Goal: Task Accomplishment & Management: Complete application form

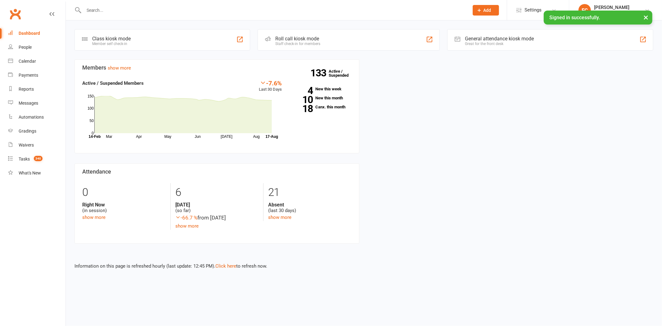
click at [144, 10] on input "text" at bounding box center [273, 10] width 382 height 9
paste input "Vassylia"
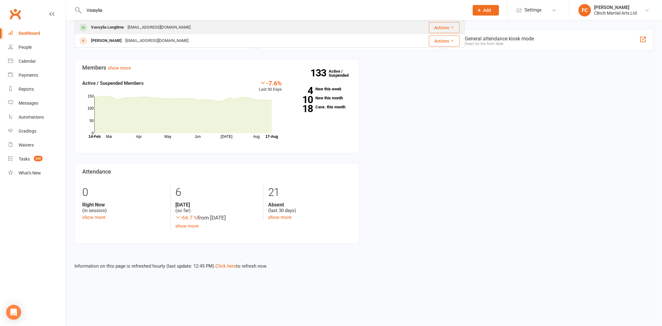
type input "Vassylia"
click at [141, 30] on div "[EMAIL_ADDRESS][DOMAIN_NAME]" at bounding box center [159, 27] width 67 height 9
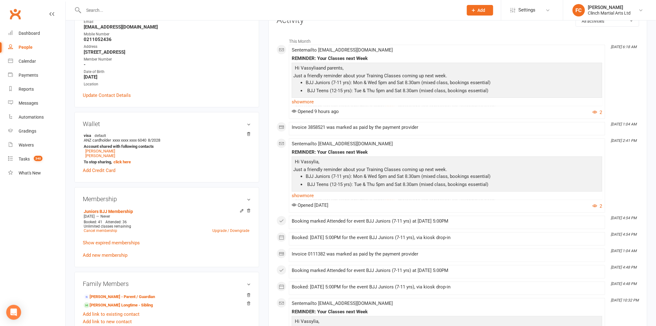
scroll to position [103, 0]
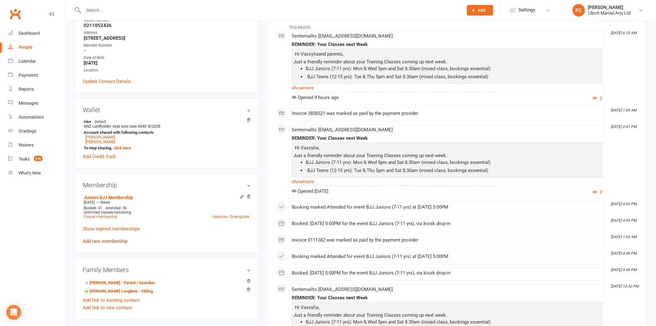
click at [109, 241] on link "Add new membership" at bounding box center [105, 241] width 45 height 6
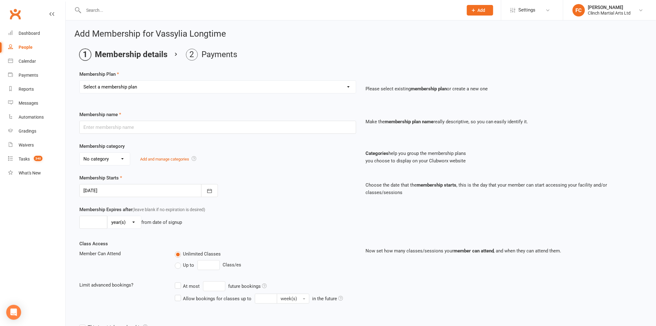
click at [116, 87] on select "Select a membership plan Juniors BJJ Membership 2 Week Trial Program Adults Ful…" at bounding box center [218, 87] width 276 height 12
select select "5"
click at [80, 81] on select "Select a membership plan Juniors BJJ Membership 2 Week Trial Program Adults Ful…" at bounding box center [218, 87] width 276 height 12
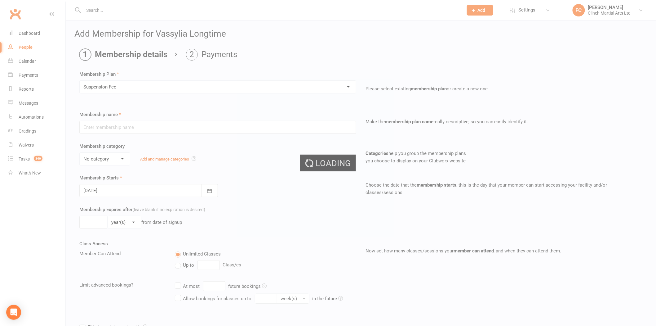
type input "Suspension Fee"
select select "2"
type input "1"
select select "0"
type input "0"
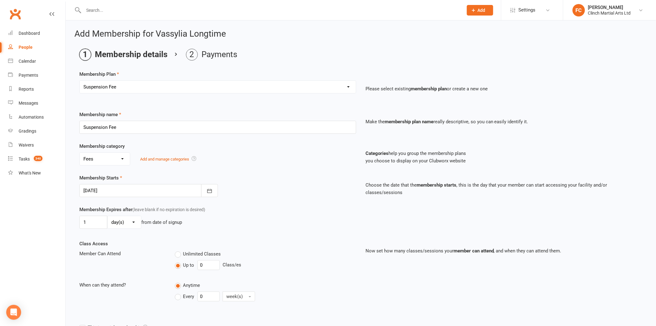
click at [120, 188] on div at bounding box center [148, 190] width 139 height 13
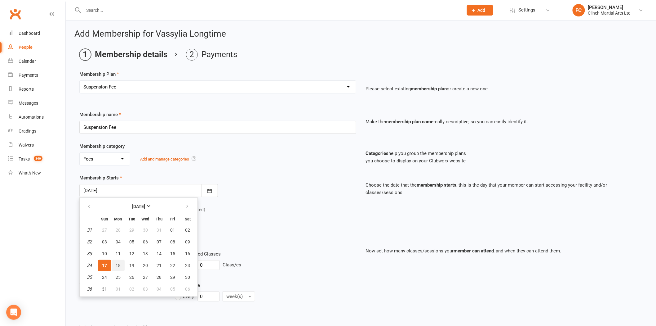
click at [118, 263] on span "18" at bounding box center [118, 265] width 5 height 5
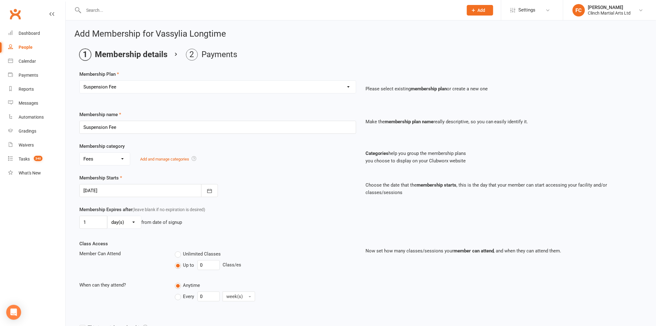
click at [112, 188] on div at bounding box center [148, 190] width 139 height 13
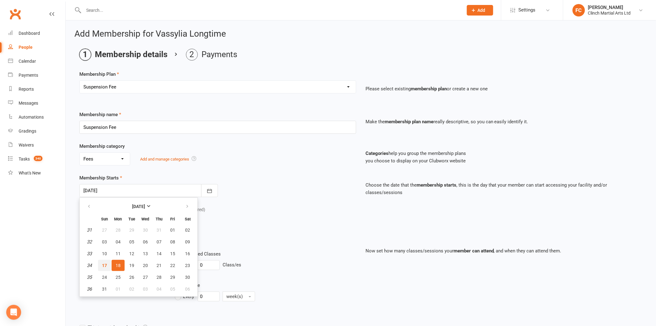
click at [105, 263] on span "17" at bounding box center [104, 265] width 5 height 5
type input "[DATE]"
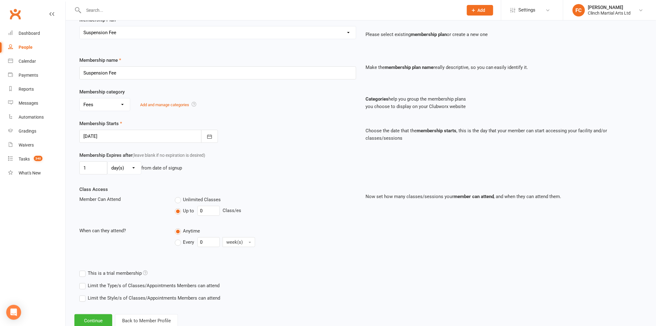
scroll to position [73, 0]
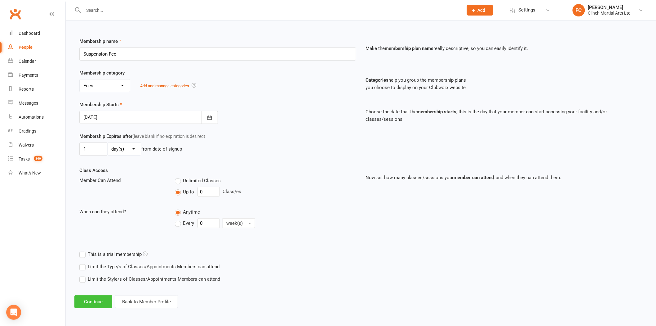
click at [100, 302] on button "Continue" at bounding box center [93, 301] width 38 height 13
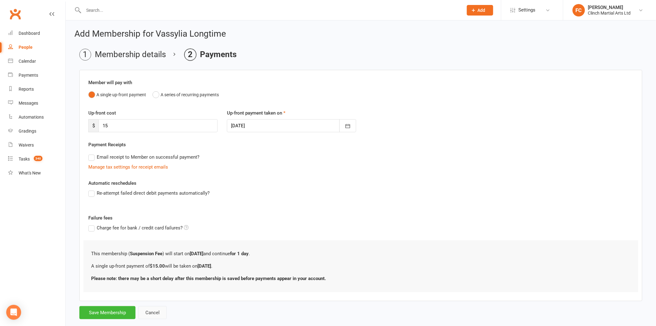
click at [151, 311] on button "Cancel" at bounding box center [152, 312] width 29 height 13
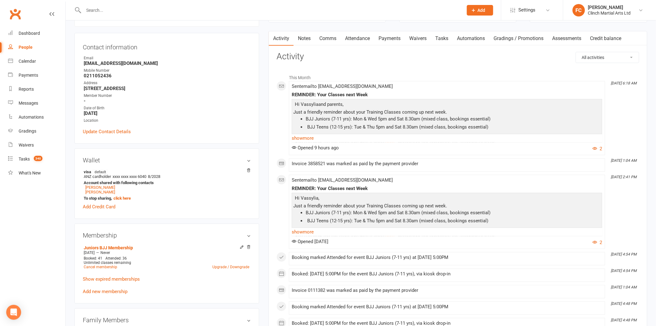
scroll to position [69, 0]
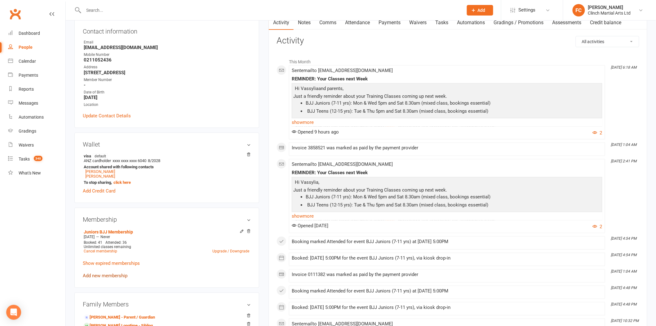
click at [109, 277] on link "Add new membership" at bounding box center [105, 276] width 45 height 6
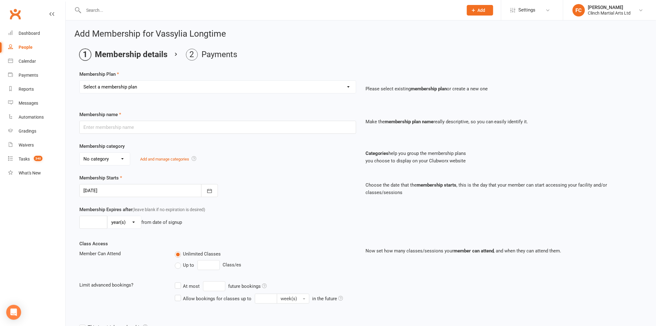
click at [132, 87] on select "Select a membership plan Juniors BJJ Membership 2 Week Trial Program Adults Ful…" at bounding box center [218, 87] width 276 height 12
select select "5"
click at [80, 81] on select "Select a membership plan Juniors BJJ Membership 2 Week Trial Program Adults Ful…" at bounding box center [218, 87] width 276 height 12
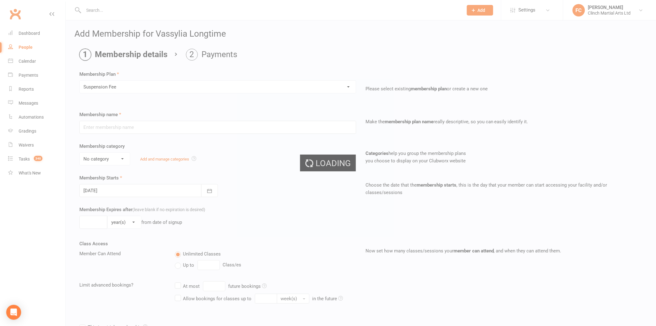
type input "Suspension Fee"
select select "2"
type input "1"
select select "0"
type input "0"
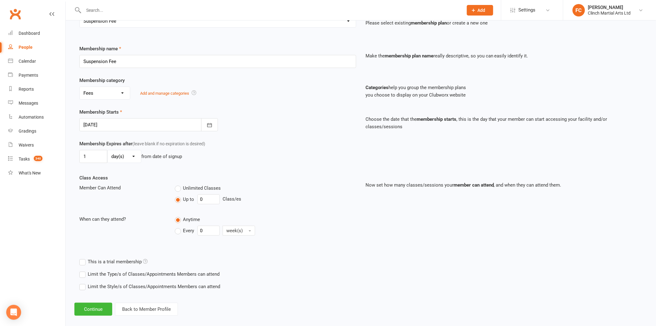
scroll to position [73, 0]
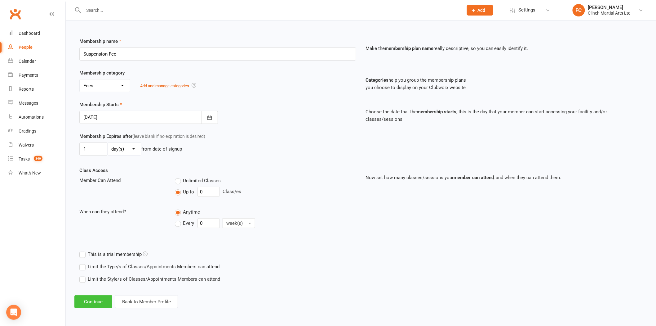
click at [94, 300] on button "Continue" at bounding box center [93, 301] width 38 height 13
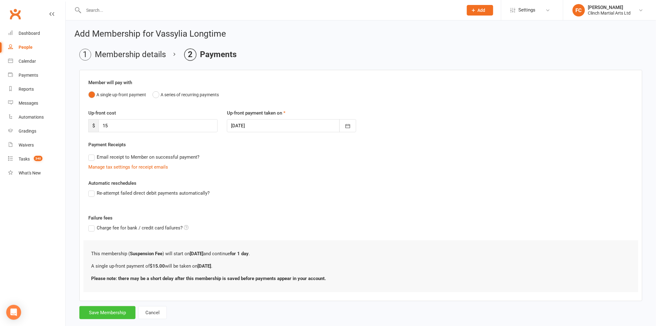
click at [99, 314] on button "Save Membership" at bounding box center [107, 312] width 56 height 13
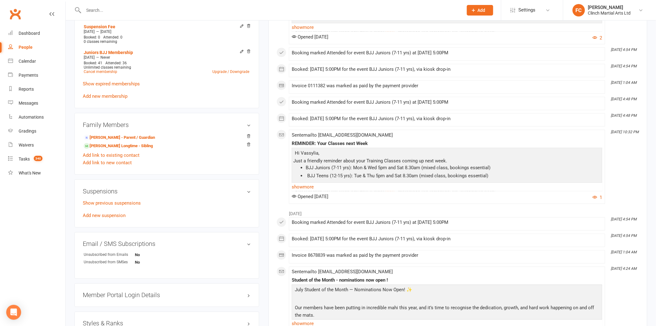
scroll to position [275, 0]
click at [107, 216] on div "Show previous suspensions Add new suspension" at bounding box center [167, 208] width 168 height 20
click at [107, 214] on link "Add new suspension" at bounding box center [104, 214] width 43 height 6
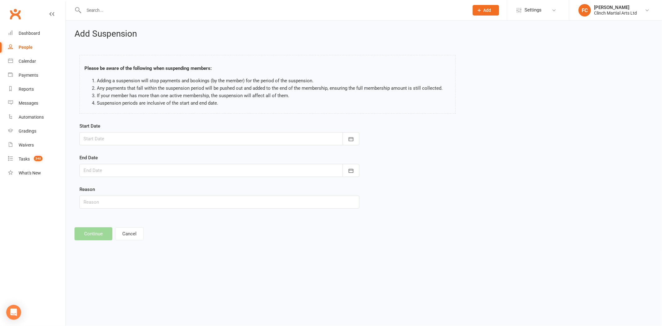
click at [125, 138] on div at bounding box center [219, 138] width 280 height 13
click at [118, 211] on span "18" at bounding box center [118, 213] width 5 height 5
type input "18 Aug 2025"
click at [114, 171] on div at bounding box center [219, 170] width 280 height 13
click at [185, 186] on icon "button" at bounding box center [187, 186] width 4 height 5
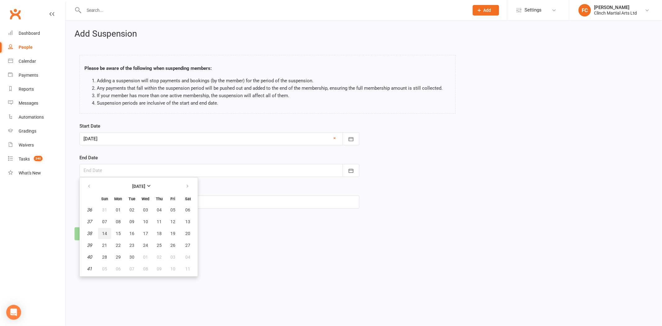
click at [104, 234] on span "14" at bounding box center [104, 233] width 5 height 5
type input "[DATE]"
click at [119, 200] on input "text" at bounding box center [219, 201] width 280 height 13
paste input "experienced an accident at home which resulted in a fracture to her small toes"
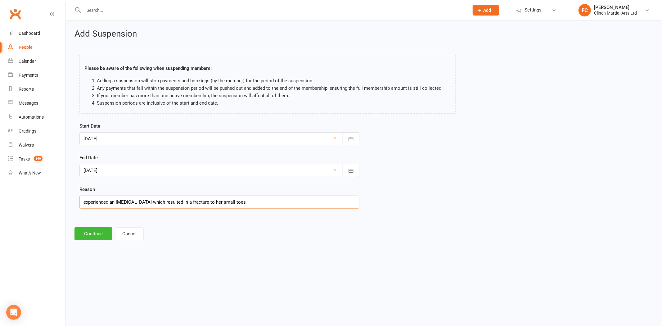
drag, startPoint x: 86, startPoint y: 200, endPoint x: 78, endPoint y: 199, distance: 7.8
click at [78, 199] on div "Start Date 18 Aug 2025 August 2025 Sun Mon Tue Wed Thu Fri Sat 31 27 28 29 30 3…" at bounding box center [219, 169] width 289 height 95
type input "Experienced an [MEDICAL_DATA] which resulted in a fracture to her small toes"
click at [93, 234] on button "Continue" at bounding box center [93, 233] width 38 height 13
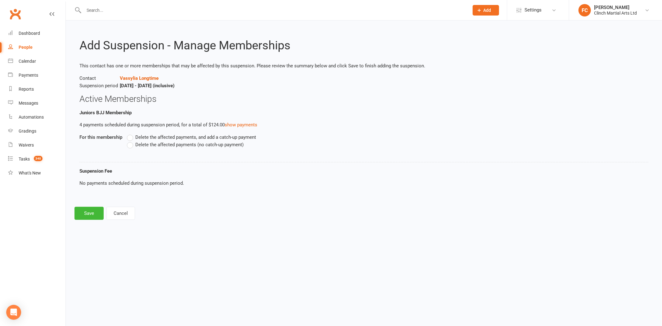
click at [131, 145] on label "Delete the affected payments (no catch-up payment)" at bounding box center [185, 144] width 117 height 7
click at [131, 141] on input "Delete the affected payments (no catch-up payment)" at bounding box center [129, 141] width 4 height 0
click at [91, 212] on button "Save" at bounding box center [88, 213] width 29 height 13
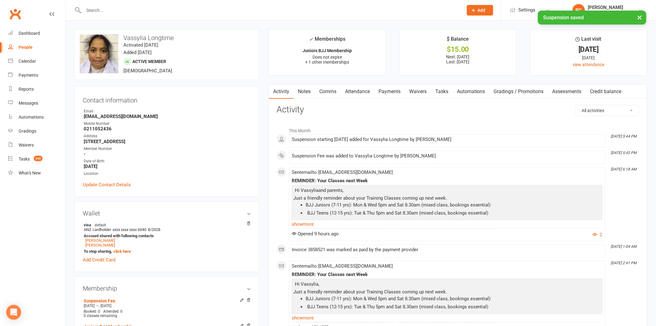
click at [394, 92] on link "Payments" at bounding box center [389, 91] width 31 height 14
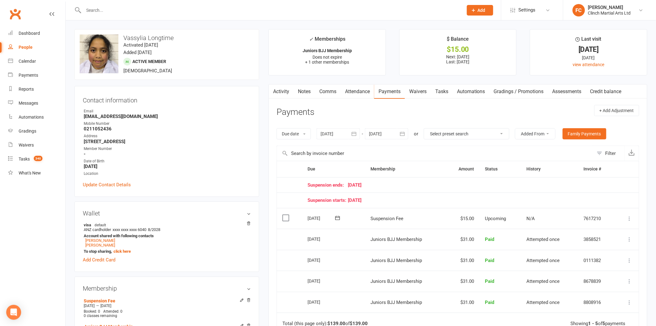
click at [337, 89] on link "Comms" at bounding box center [328, 91] width 26 height 14
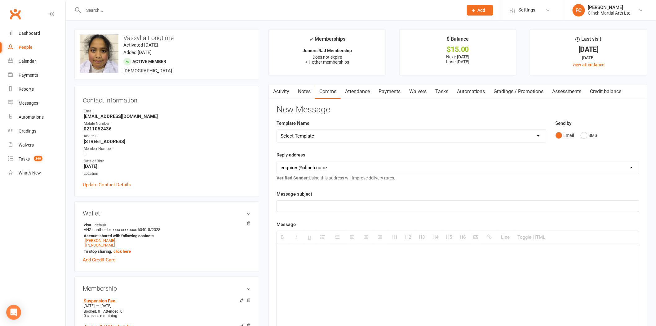
click at [314, 141] on select "Select Template [SMS] Appointment confirmation [Email] CLINCH BJJ & MMA Enquiry…" at bounding box center [411, 136] width 269 height 12
select select "89"
click at [277, 130] on select "Select Template [SMS] Appointment confirmation [Email] CLINCH BJJ & MMA Enquiry…" at bounding box center [411, 136] width 269 height 12
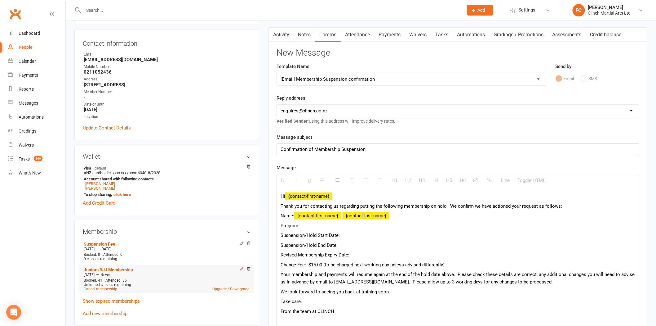
scroll to position [103, 0]
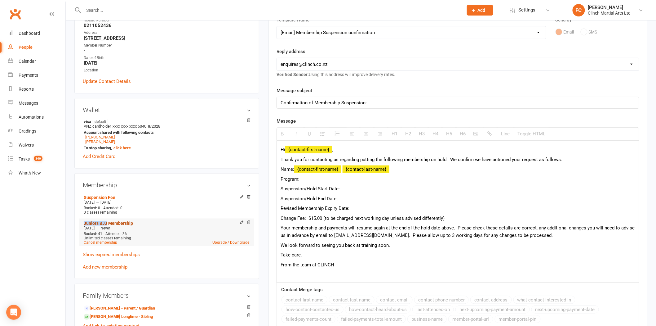
drag, startPoint x: 81, startPoint y: 222, endPoint x: 106, endPoint y: 222, distance: 25.4
click at [106, 222] on div "Membership Suspension Fee Aug 17 2025 — Aug 17 2025 Booked: 0 Attended: 0 0 cla…" at bounding box center [166, 226] width 185 height 106
copy link "Juniors BJJ"
click at [316, 180] on p "Program:" at bounding box center [458, 178] width 355 height 7
paste div
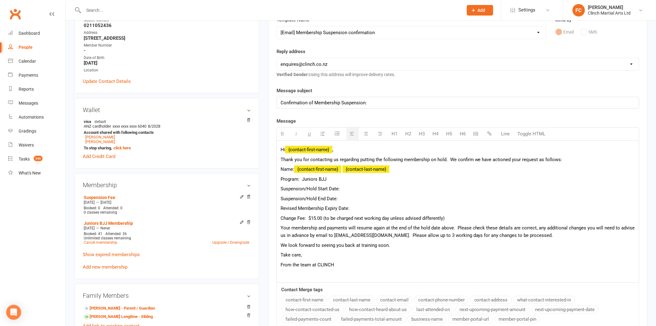
click at [351, 187] on p "Suspension/Hold Start Date:" at bounding box center [458, 188] width 355 height 7
click at [355, 197] on p "Suspension/Hold End Date:" at bounding box center [458, 198] width 355 height 7
drag, startPoint x: 357, startPoint y: 207, endPoint x: 279, endPoint y: 206, distance: 78.2
click at [279, 206] on div "Hi {contact-first-name} , Thank you for contacting us regarding putting the fol…" at bounding box center [458, 211] width 362 height 142
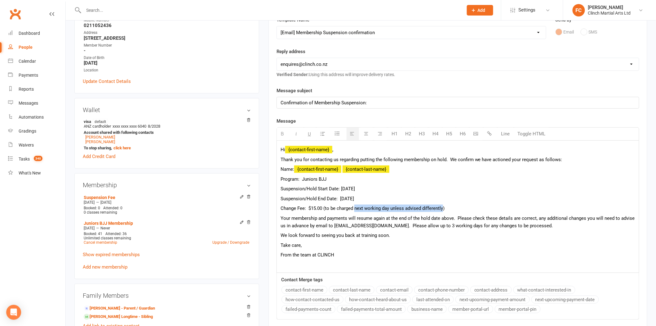
drag, startPoint x: 356, startPoint y: 208, endPoint x: 444, endPoint y: 207, distance: 88.7
click at [444, 207] on span "Change Fee: $15.00 (to be charged next working day unless advised differently)" at bounding box center [363, 208] width 164 height 6
click at [283, 254] on p "From the team at CLINCH" at bounding box center [458, 254] width 355 height 7
click at [281, 254] on p "From the team at CLINCH" at bounding box center [458, 254] width 355 height 7
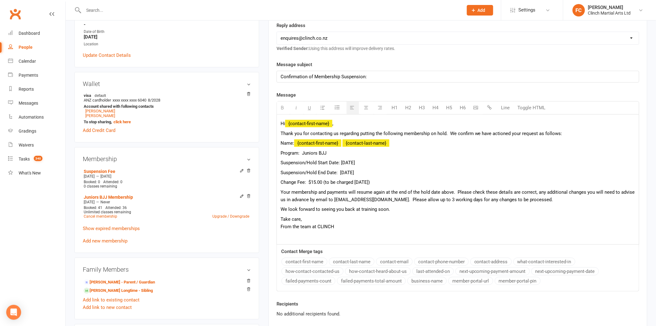
scroll to position [172, 0]
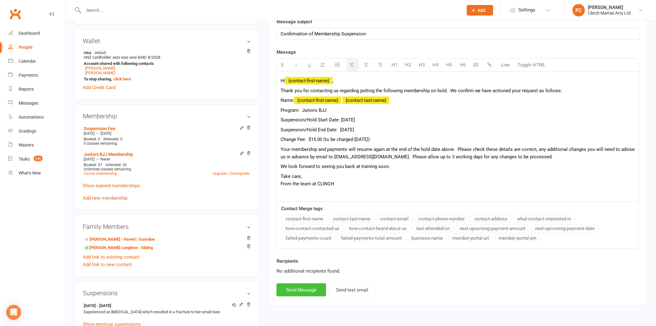
click at [299, 291] on button "Send Message" at bounding box center [302, 289] width 50 height 13
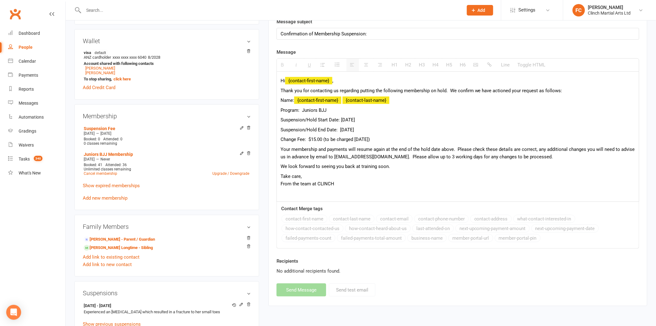
select select
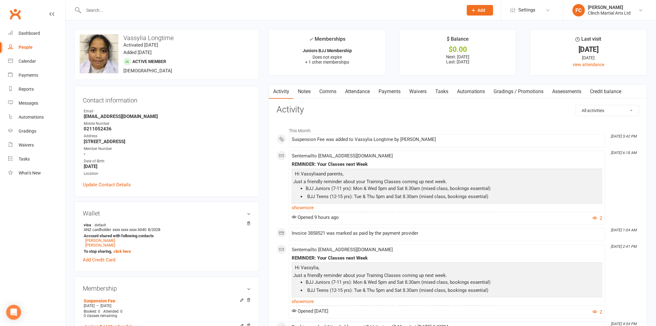
click at [388, 94] on link "Payments" at bounding box center [389, 91] width 31 height 14
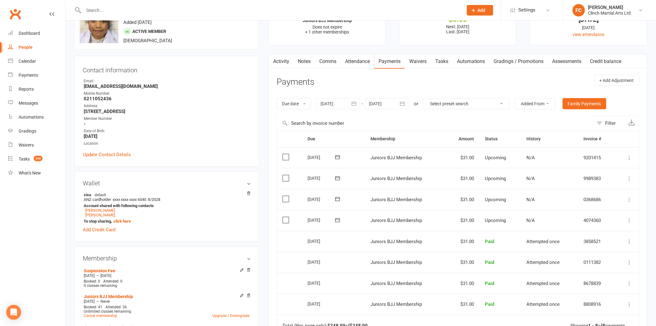
scroll to position [34, 0]
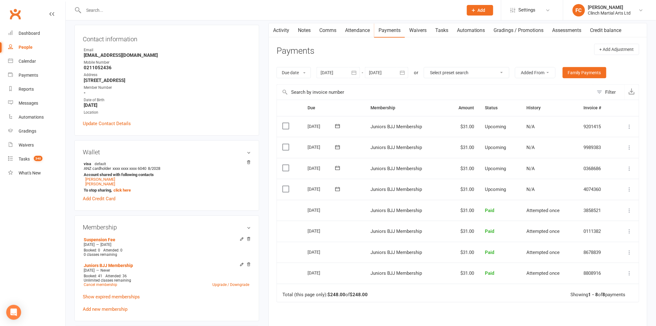
scroll to position [103, 0]
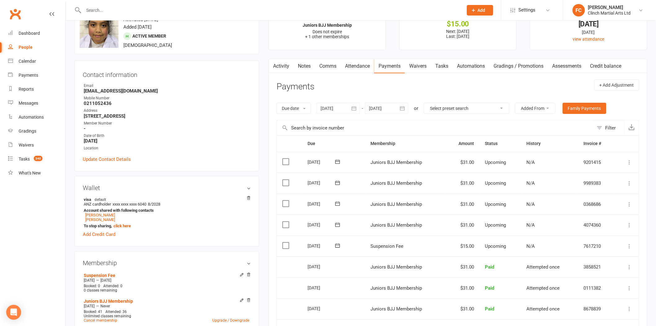
scroll to position [34, 0]
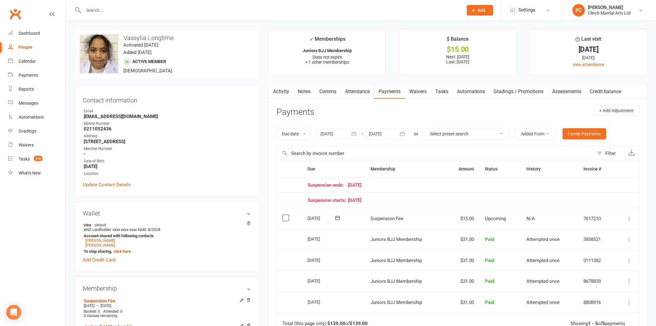
drag, startPoint x: 308, startPoint y: 218, endPoint x: 330, endPoint y: 217, distance: 21.4
click at [330, 217] on div "[DATE]" at bounding box center [322, 218] width 29 height 10
copy div "[DATE]"
